Goal: Transaction & Acquisition: Subscribe to service/newsletter

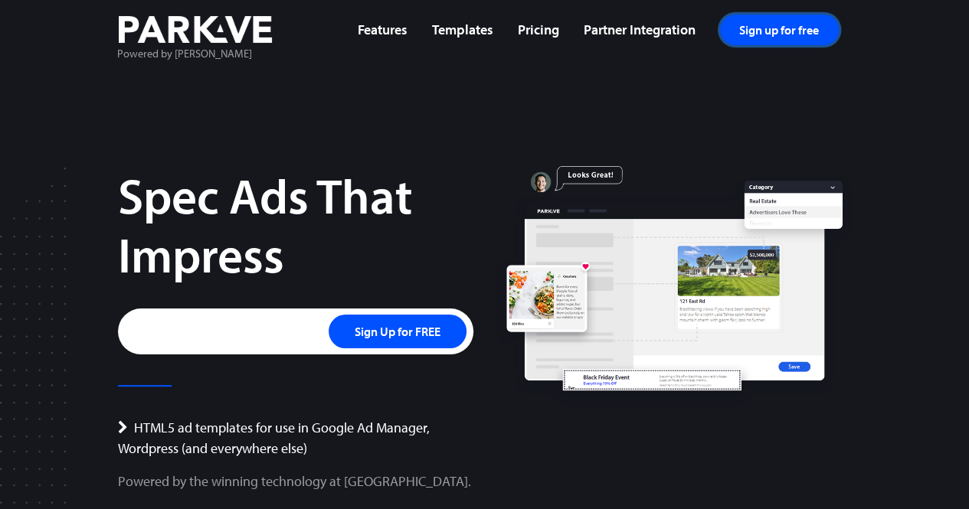
click at [763, 28] on link "Sign up for free" at bounding box center [779, 30] width 119 height 31
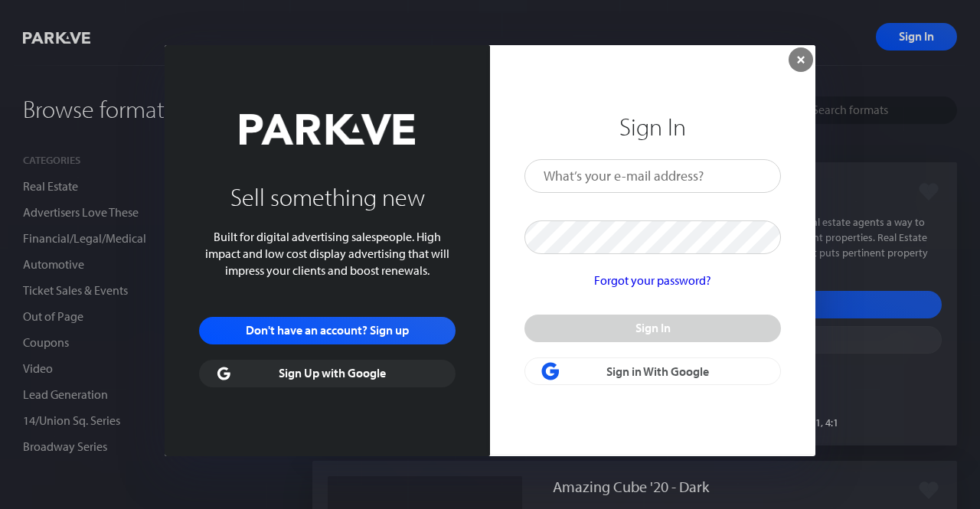
click at [341, 378] on link "Sign Up with Google" at bounding box center [327, 374] width 257 height 28
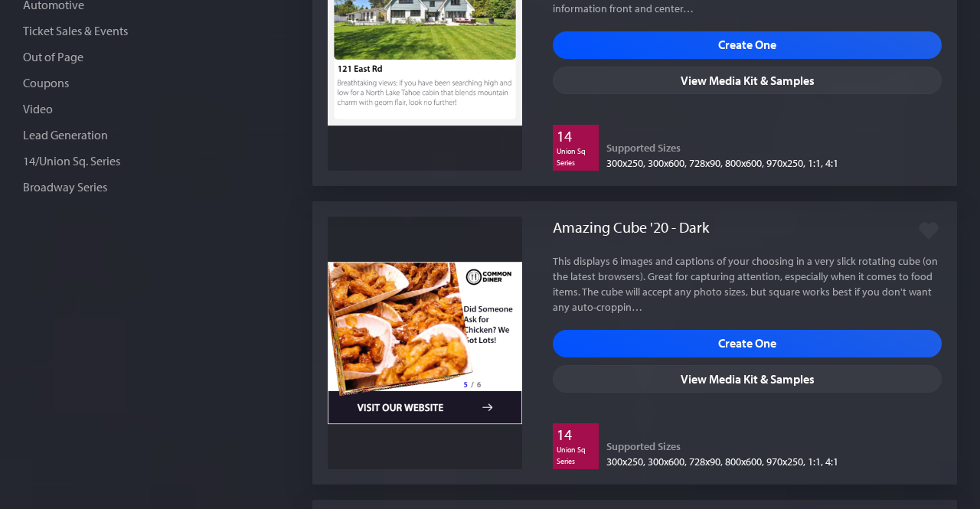
scroll to position [299, 0]
